Goal: Navigation & Orientation: Find specific page/section

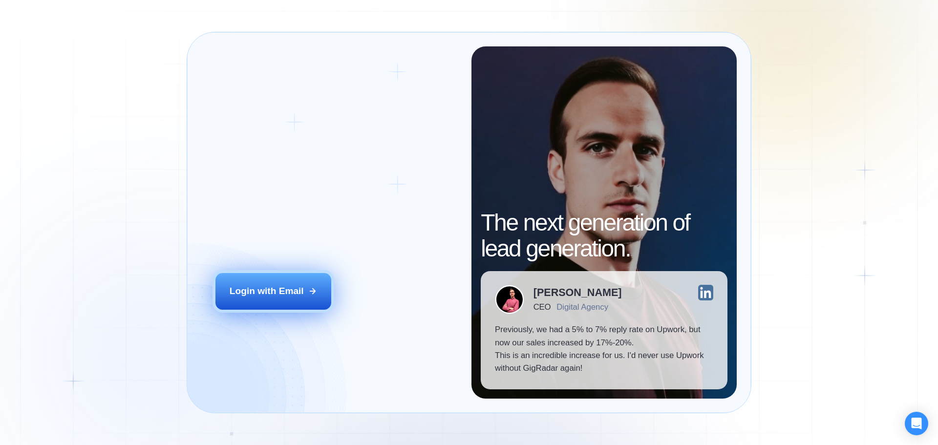
click at [294, 301] on button "Login with Email" at bounding box center [274, 291] width 116 height 36
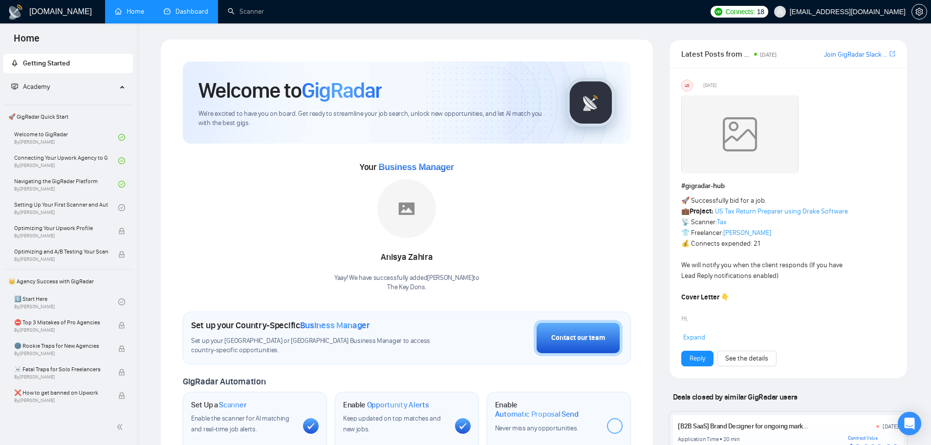
click at [185, 14] on link "Dashboard" at bounding box center [186, 11] width 44 height 8
